Goal: Task Accomplishment & Management: Complete application form

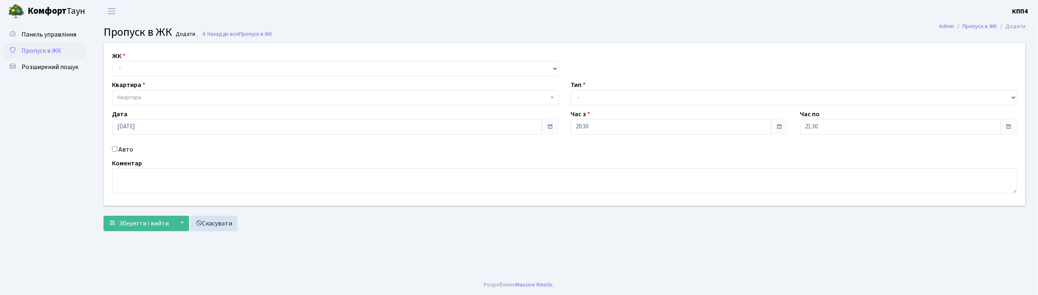
click at [115, 150] on input "Авто" at bounding box center [114, 148] width 5 height 5
checkbox input "true"
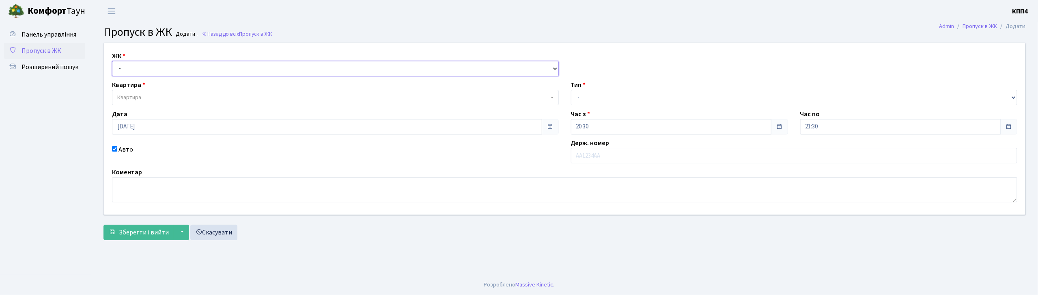
drag, startPoint x: 226, startPoint y: 70, endPoint x: 226, endPoint y: 75, distance: 4.5
click at [226, 70] on select "- КТ, вул. Регенераторна, 4 КТ2, просп. Соборності, 17 КТ3, вул. Березнева, 16 …" at bounding box center [335, 68] width 447 height 15
select select "271"
click at [112, 61] on select "- КТ, вул. Регенераторна, 4 КТ2, просп. Соборності, 17 КТ3, вул. Березнева, 16 …" at bounding box center [335, 68] width 447 height 15
select select
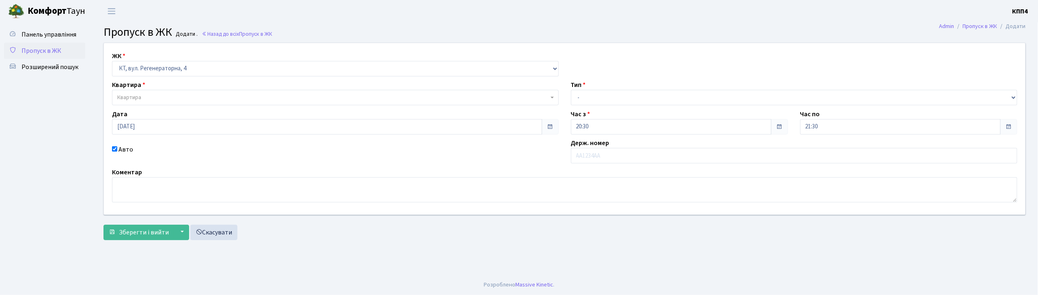
click at [224, 97] on span "Квартира" at bounding box center [332, 97] width 431 height 8
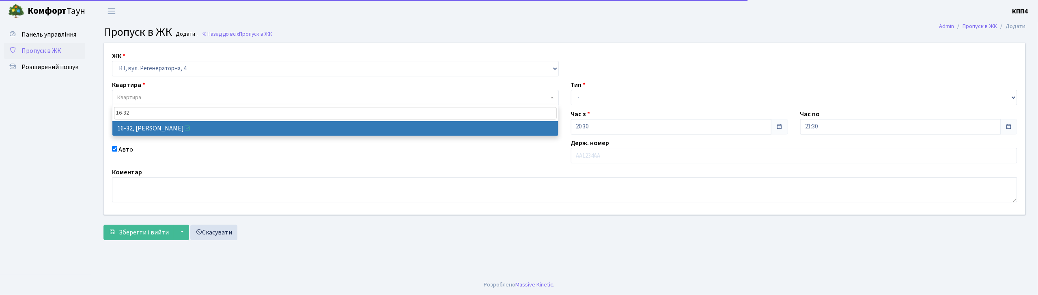
type input "16-32"
select select "8593"
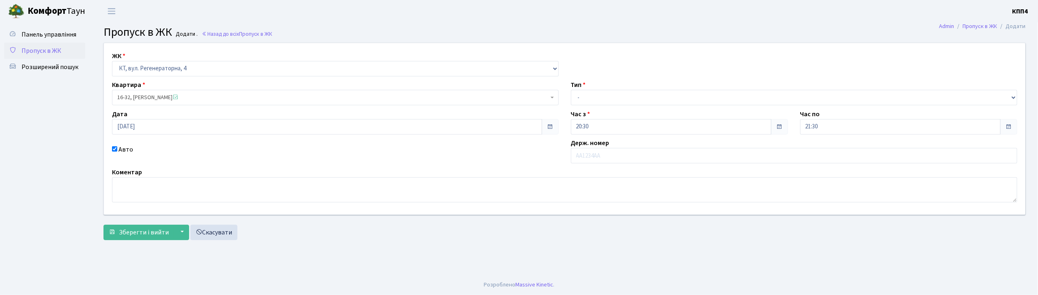
click at [113, 148] on input "Авто" at bounding box center [114, 148] width 5 height 5
checkbox input "false"
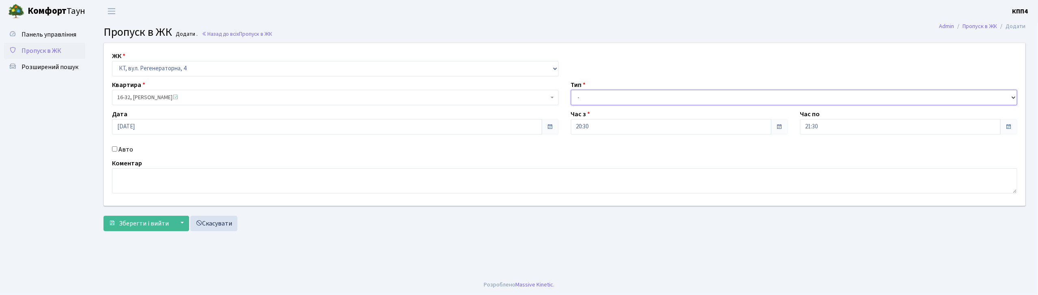
click at [617, 97] on select "- Доставка Таксі Гості Сервіс" at bounding box center [794, 97] width 447 height 15
select select "1"
click at [571, 90] on select "- Доставка Таксі Гості Сервіс" at bounding box center [794, 97] width 447 height 15
click at [146, 222] on span "Зберегти і вийти" at bounding box center [144, 223] width 50 height 9
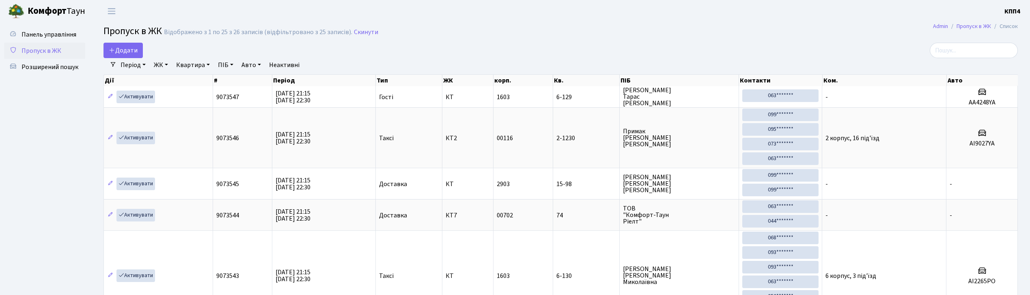
select select "25"
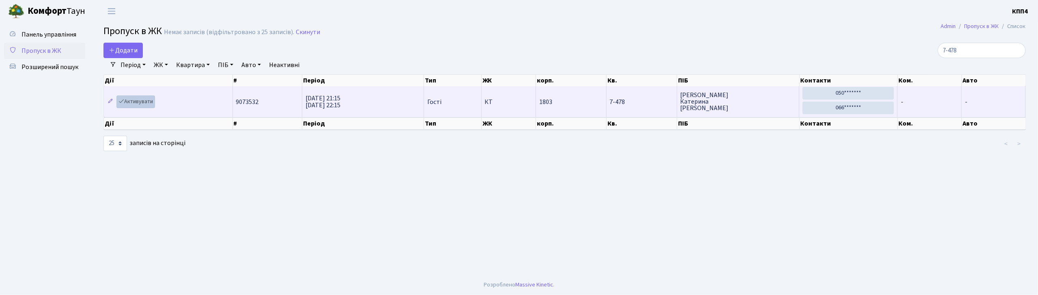
type input "7-478"
click at [132, 101] on link "Активувати" at bounding box center [135, 101] width 39 height 13
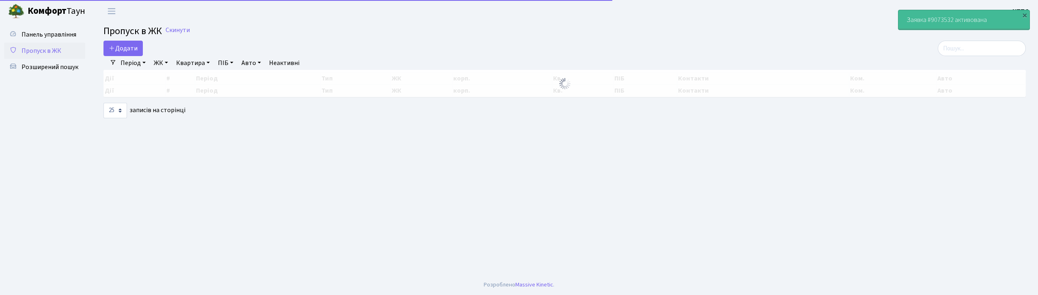
select select "25"
